Goal: Task Accomplishment & Management: Use online tool/utility

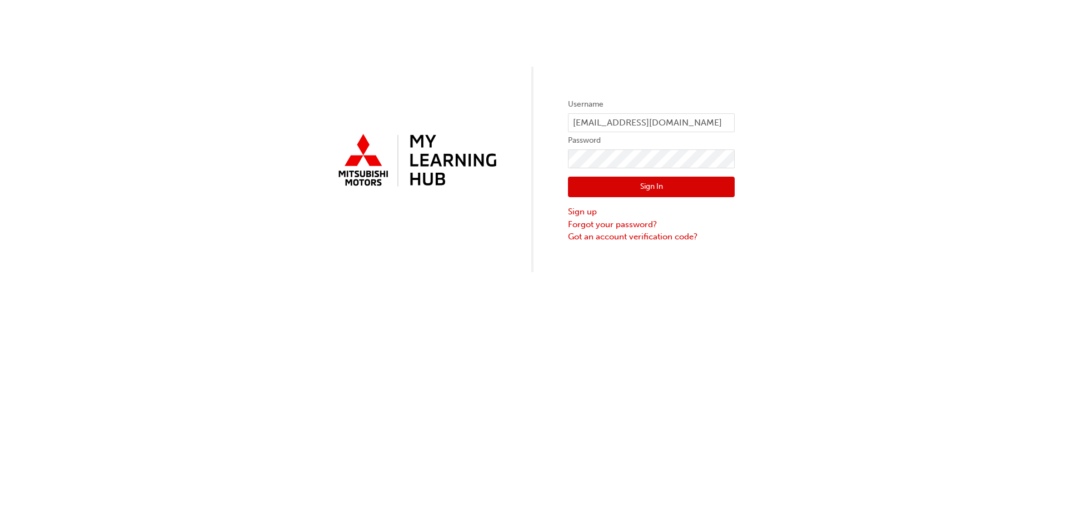
click at [683, 184] on button "Sign In" at bounding box center [651, 187] width 167 height 21
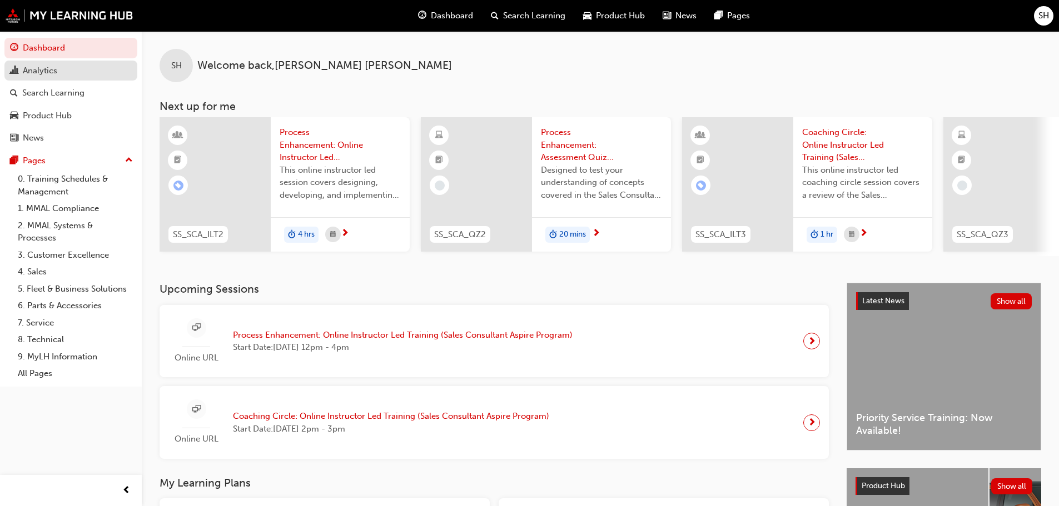
click at [51, 74] on div "Analytics" at bounding box center [40, 70] width 34 height 13
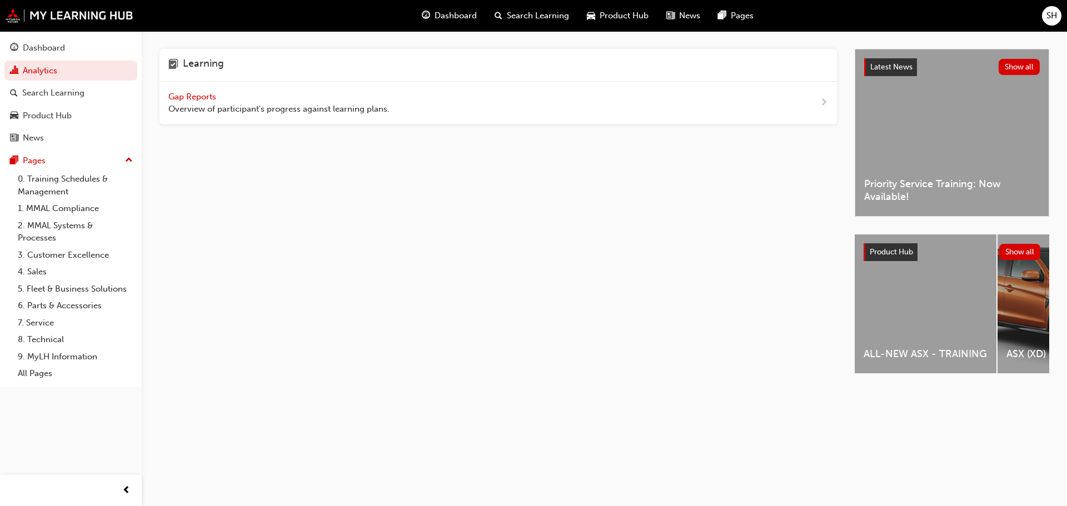
click at [198, 92] on span "Gap Reports" at bounding box center [193, 97] width 50 height 10
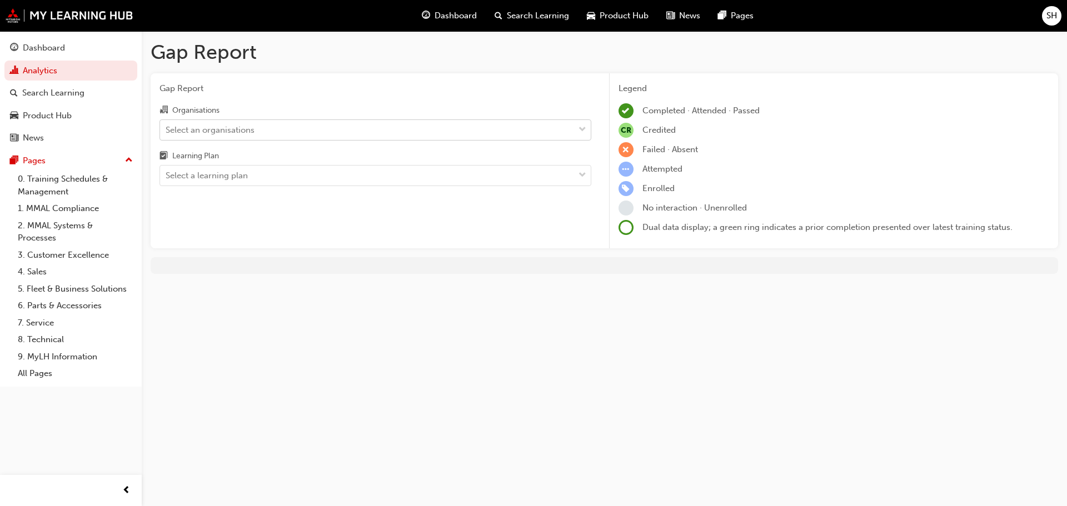
click at [536, 134] on div "Select an organisations" at bounding box center [367, 129] width 414 height 19
click at [167, 134] on input "Organisations Select an organisations" at bounding box center [166, 128] width 1 height 9
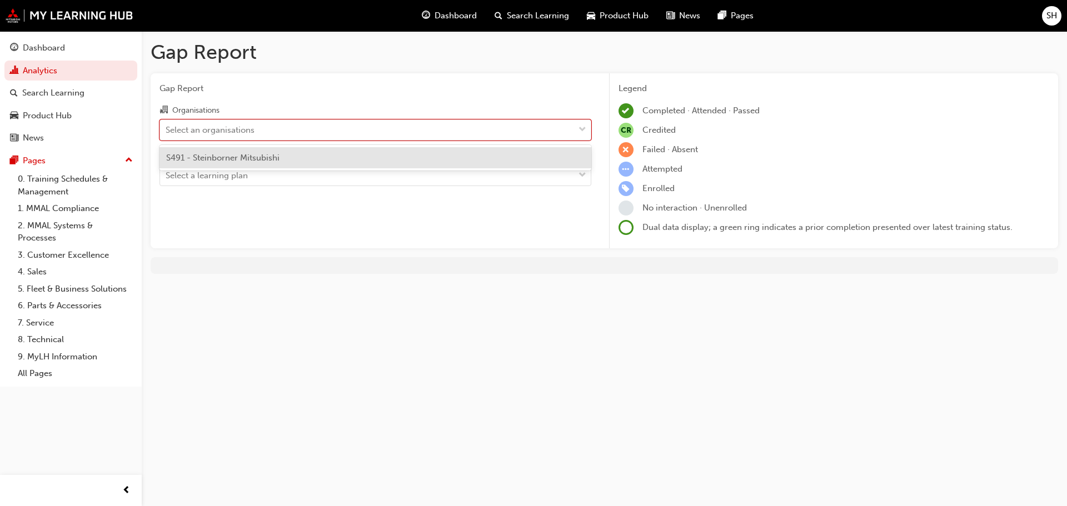
click at [508, 164] on div "S491 - Steinborner Mitsubishi" at bounding box center [375, 158] width 432 height 22
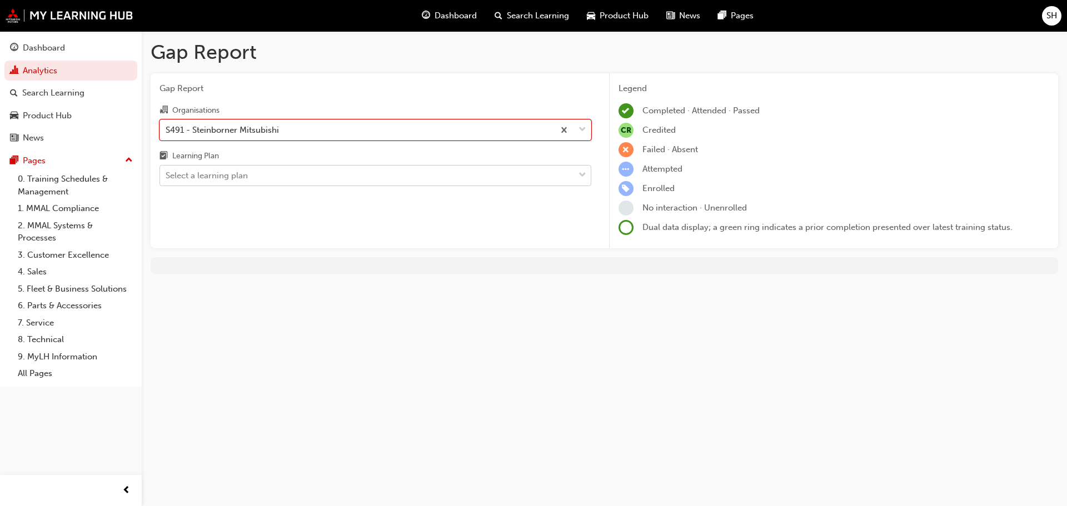
click at [508, 171] on div "Select a learning plan" at bounding box center [367, 175] width 414 height 19
click at [167, 171] on input "Learning Plan Select a learning plan" at bounding box center [166, 175] width 1 height 9
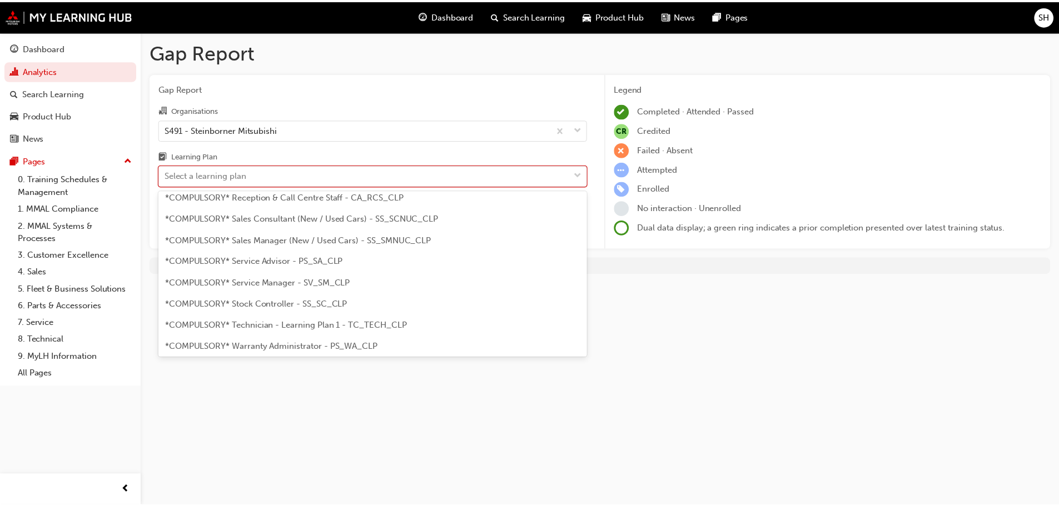
scroll to position [333, 0]
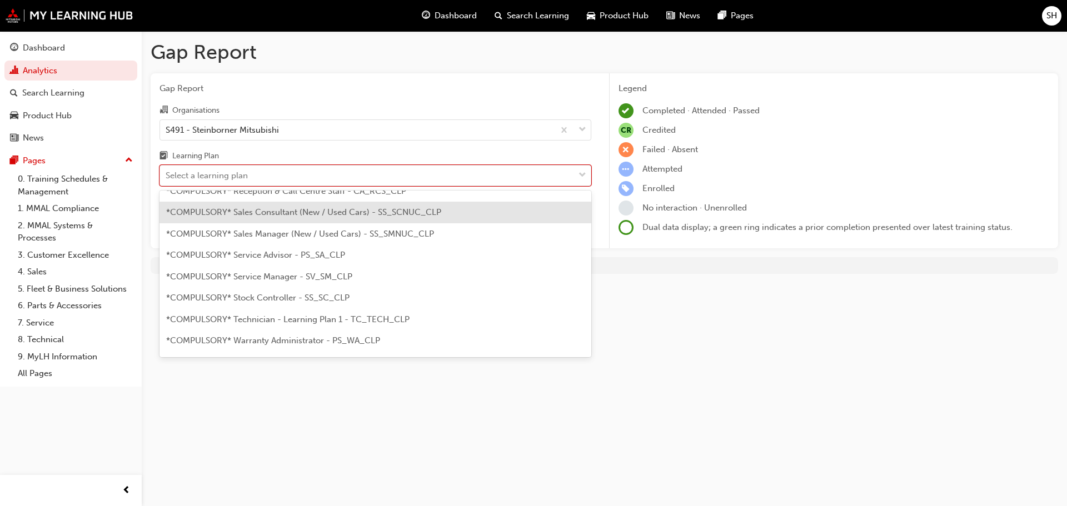
click at [485, 210] on div "*COMPULSORY* Sales Consultant (New / Used Cars) - SS_SCNUC_CLP" at bounding box center [375, 213] width 432 height 22
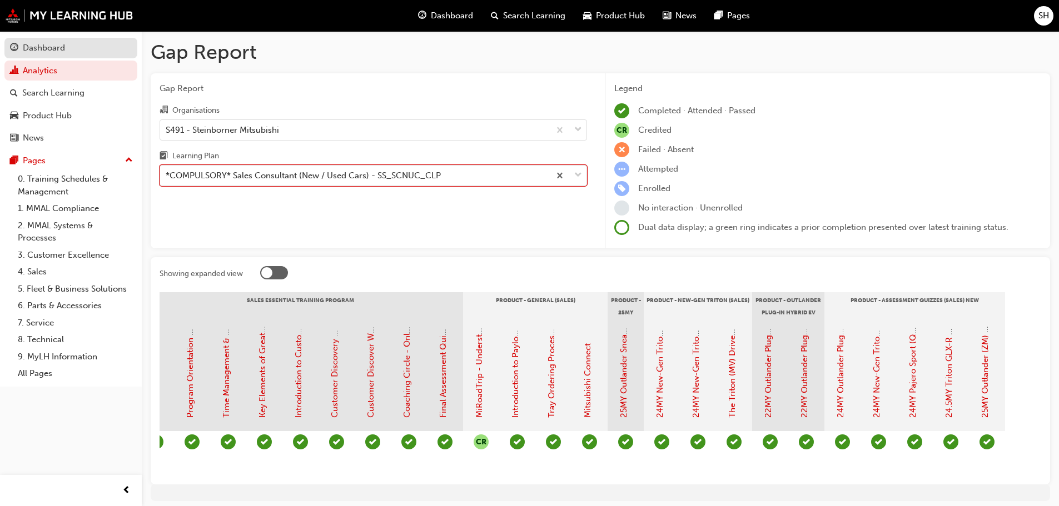
click at [44, 48] on div "Dashboard" at bounding box center [44, 48] width 42 height 13
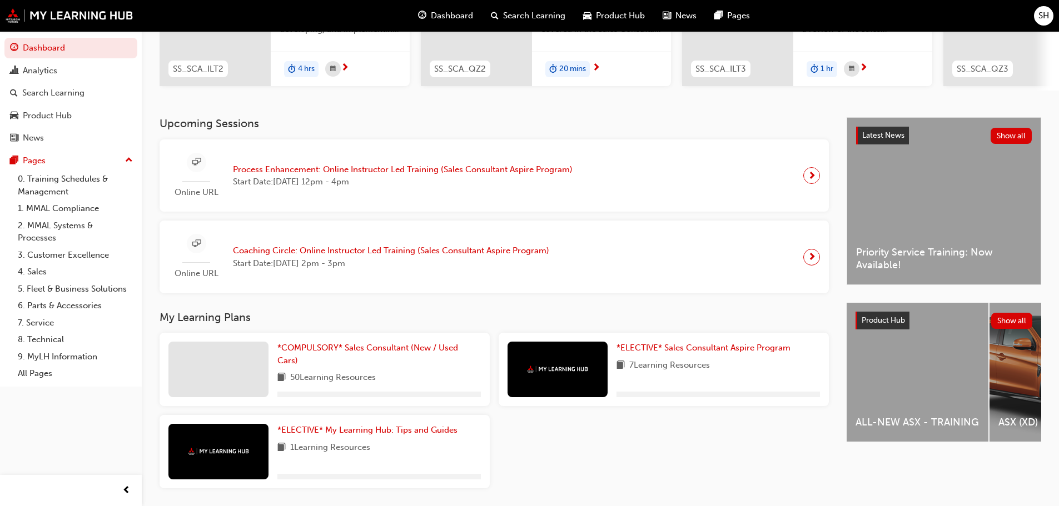
scroll to position [167, 0]
